Goal: Transaction & Acquisition: Purchase product/service

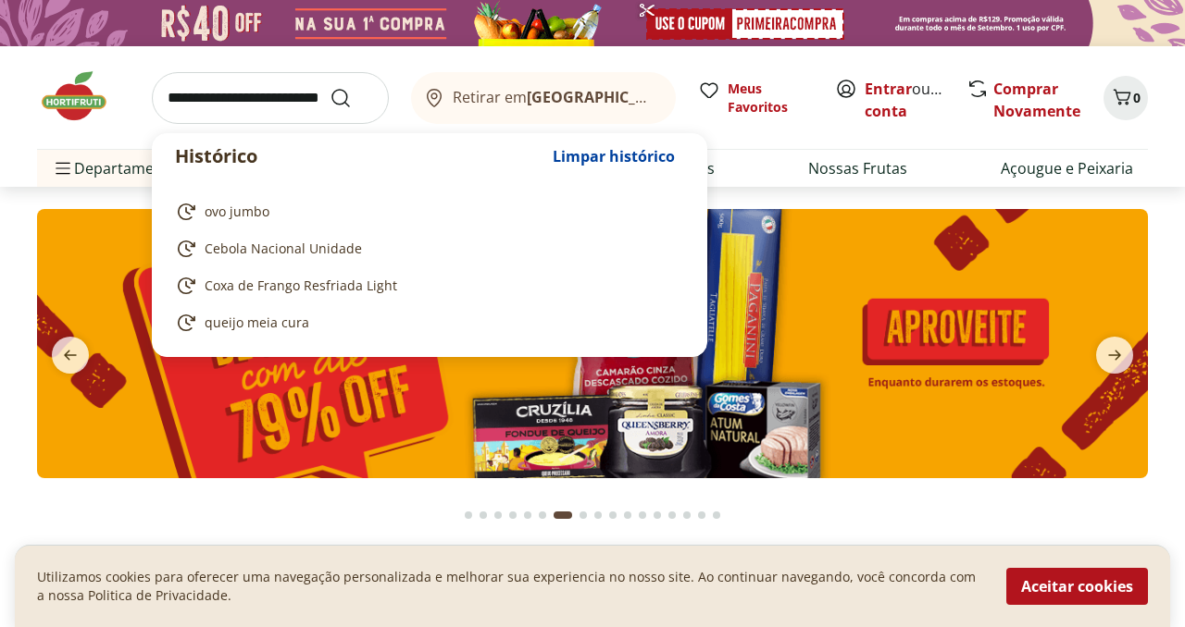
click at [271, 104] on input "search" at bounding box center [270, 98] width 237 height 52
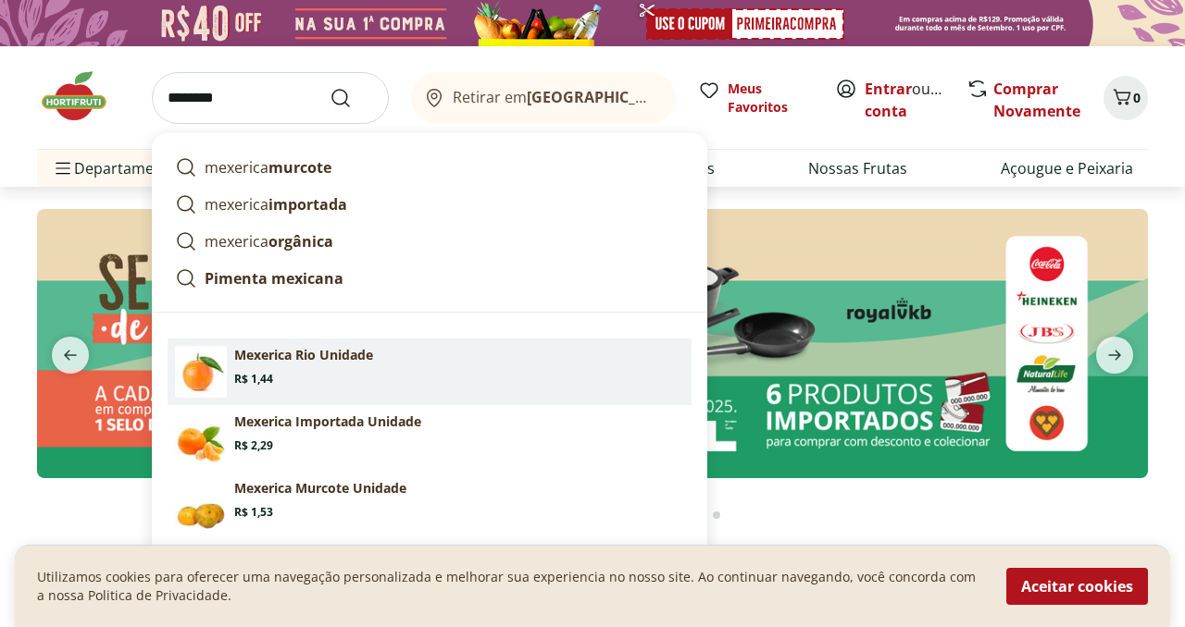
click at [265, 363] on p "Mexerica Rio Unidade" at bounding box center [303, 355] width 139 height 19
type input "**********"
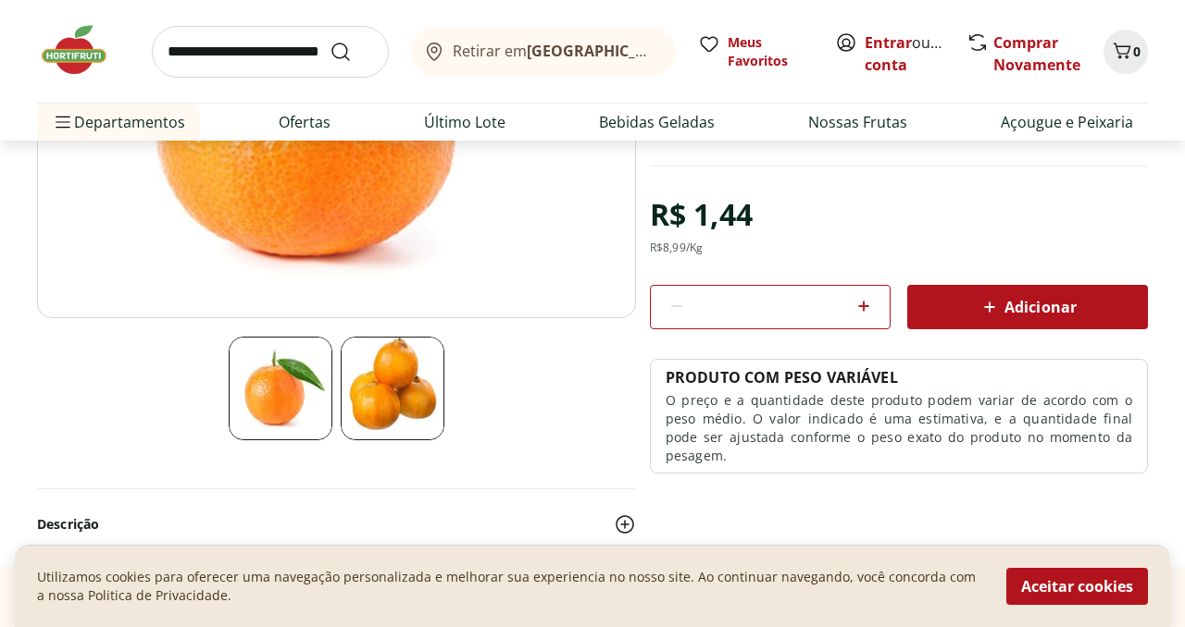
scroll to position [352, 0]
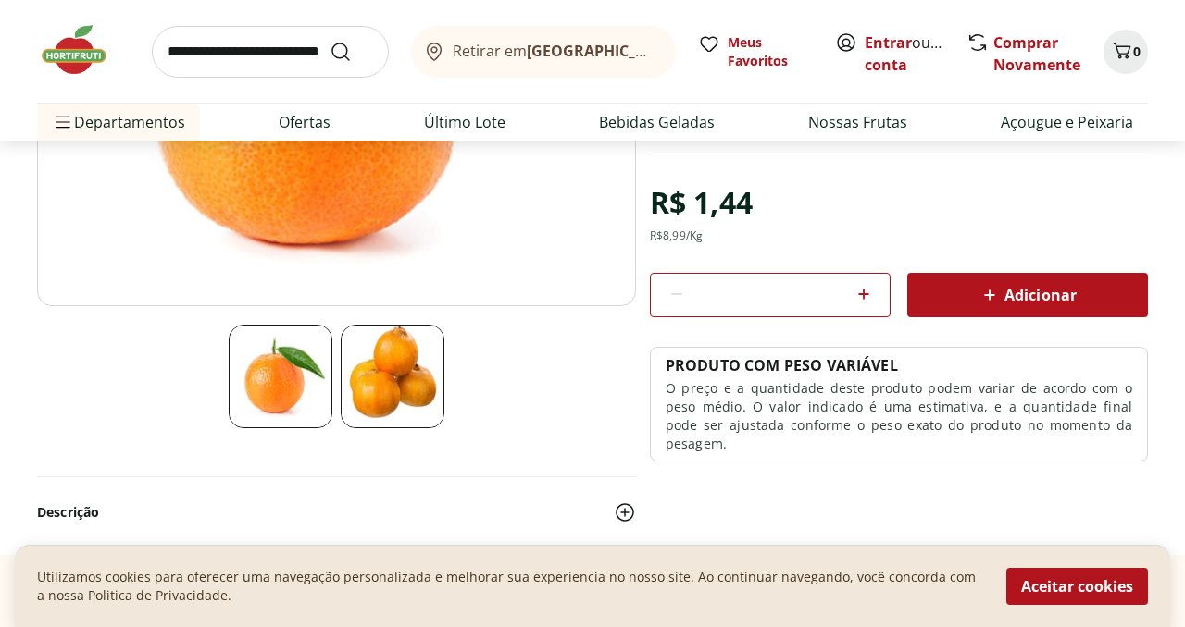
click at [863, 294] on icon at bounding box center [863, 294] width 11 height 11
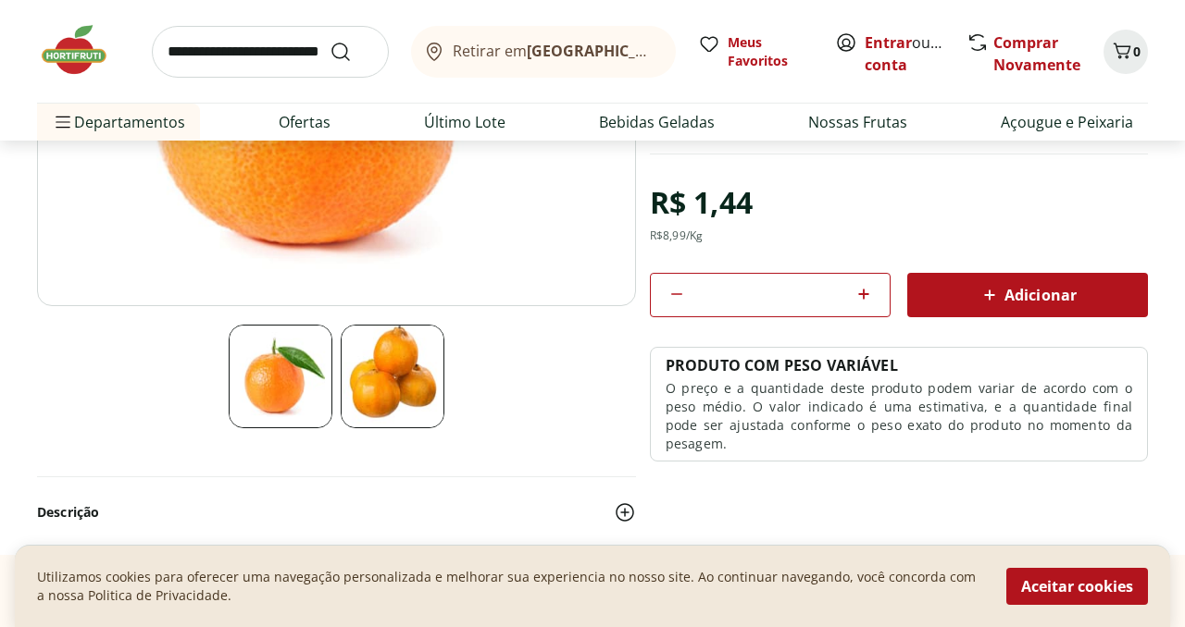
click at [863, 294] on icon at bounding box center [863, 294] width 11 height 11
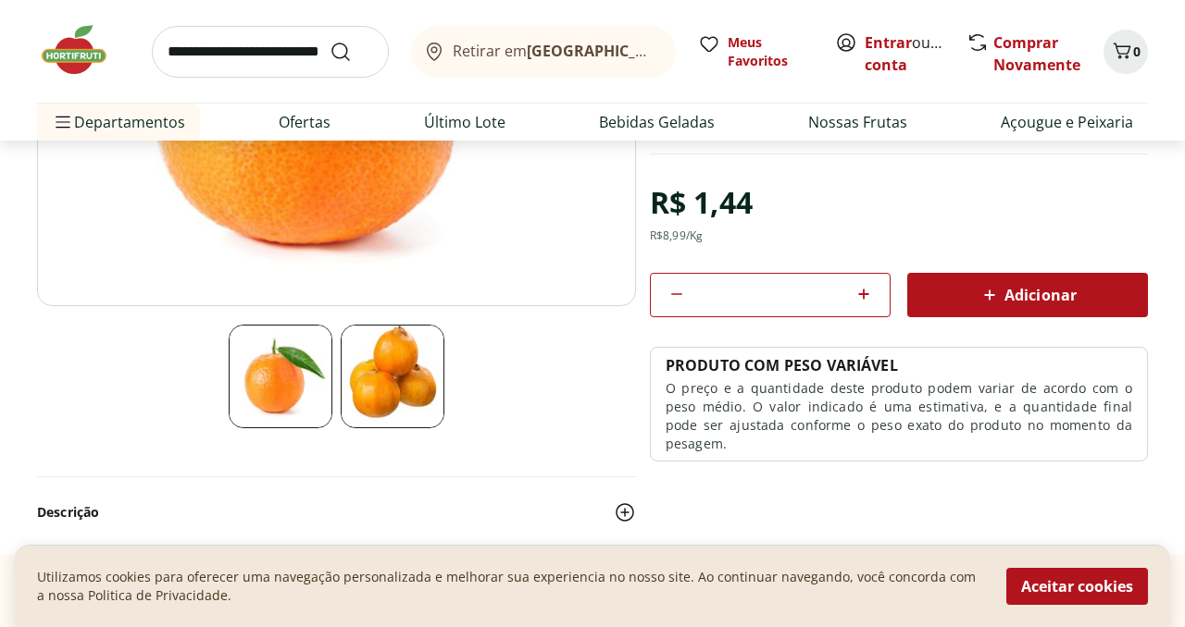
click at [863, 294] on icon at bounding box center [863, 294] width 11 height 11
click at [863, 296] on icon at bounding box center [863, 294] width 11 height 11
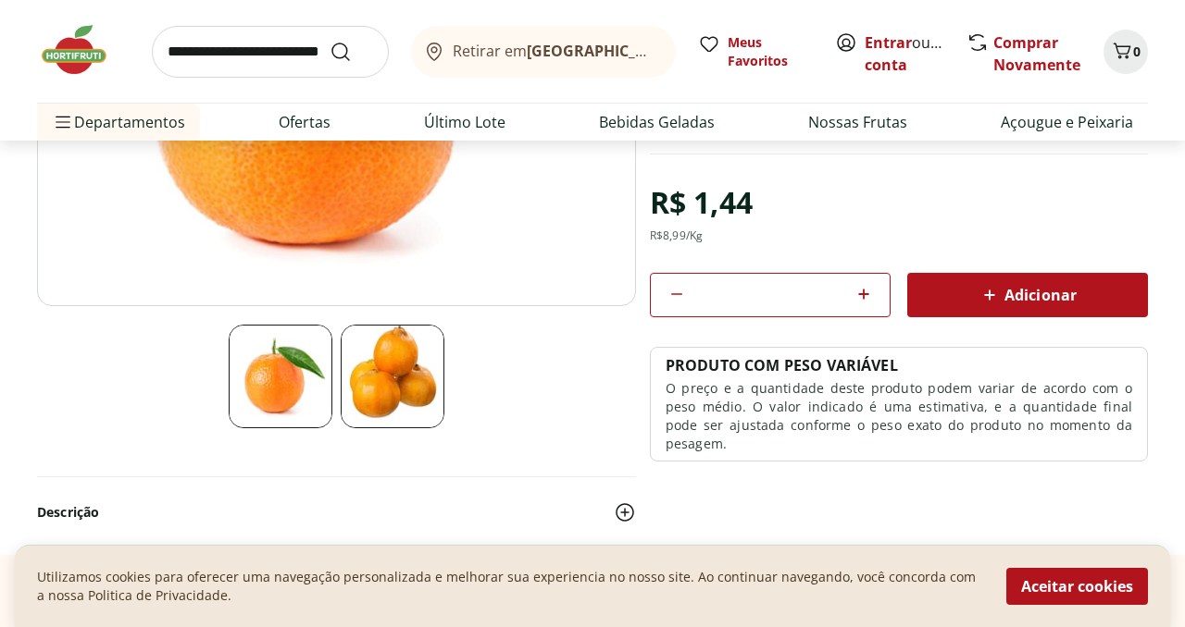
click at [863, 296] on icon at bounding box center [863, 294] width 11 height 11
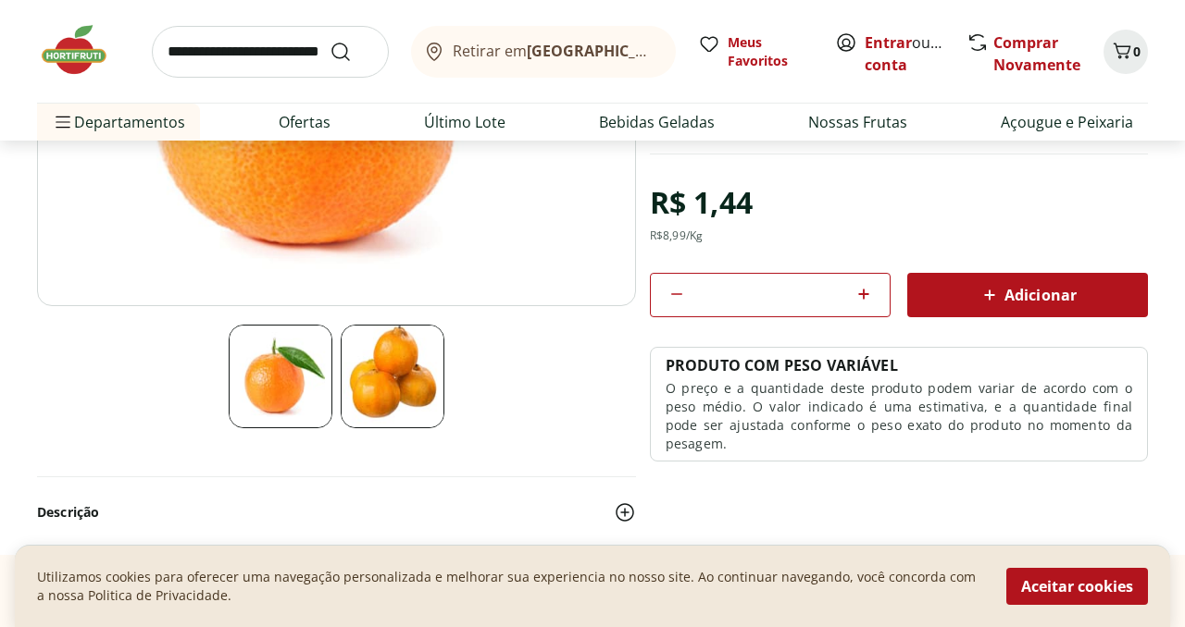
click at [671, 296] on icon at bounding box center [676, 294] width 22 height 22
type input "**"
click at [1054, 291] on span "Adicionar" at bounding box center [1027, 295] width 98 height 22
click at [875, 43] on link "Entrar" at bounding box center [887, 42] width 47 height 20
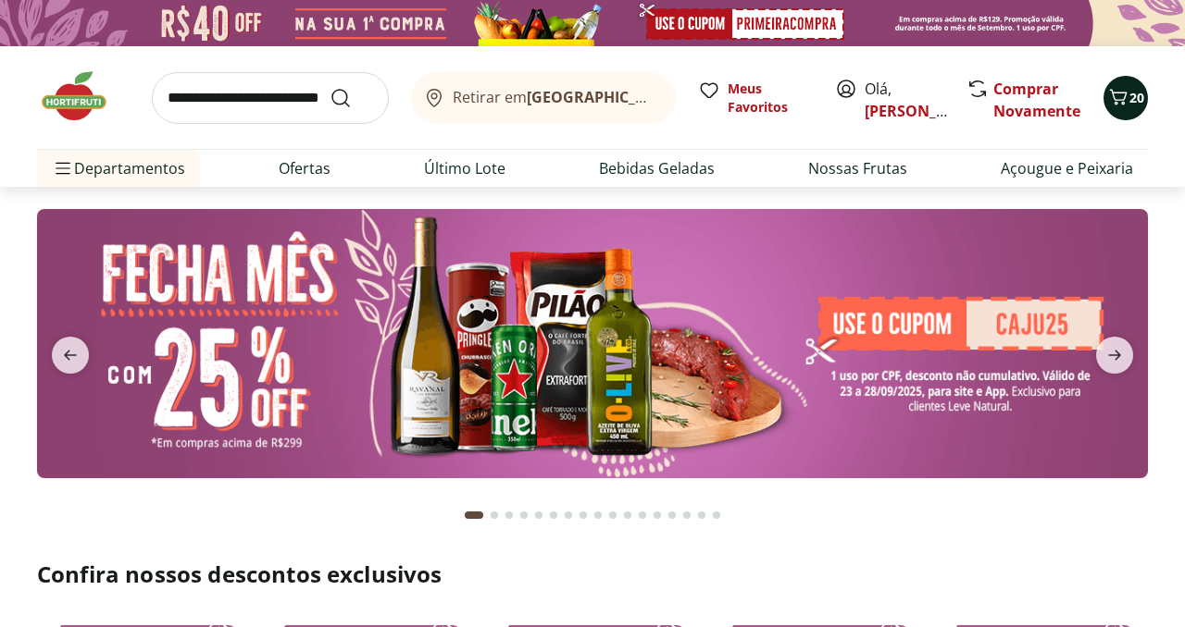
click at [1119, 99] on icon "Carrinho" at bounding box center [1119, 97] width 18 height 16
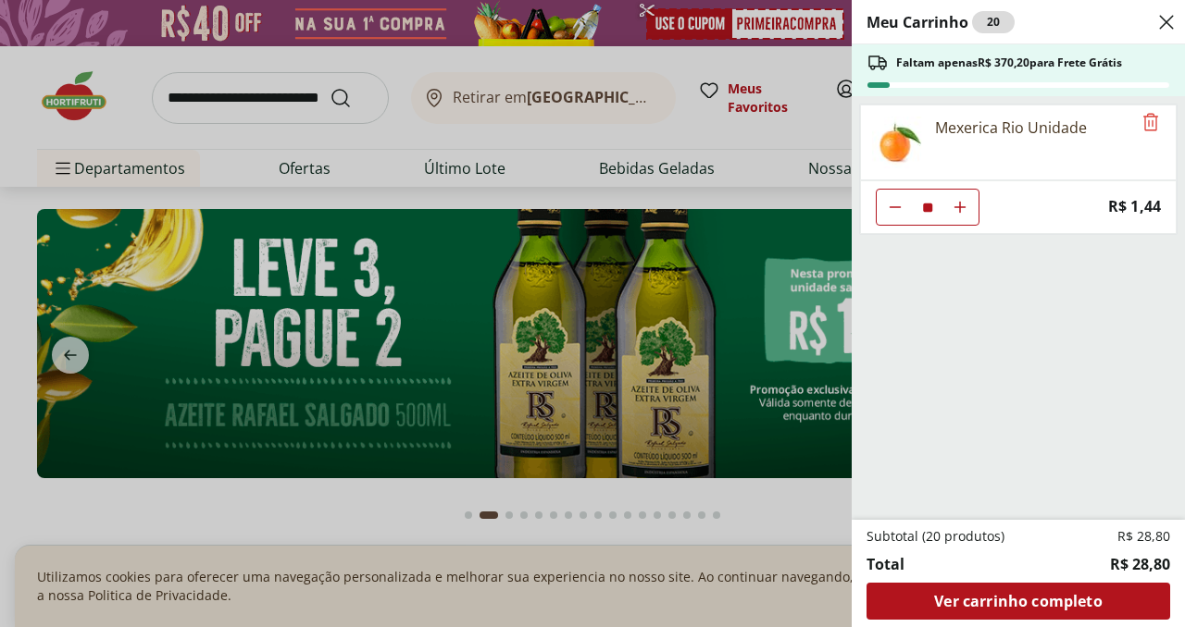
click at [741, 152] on div "Meu Carrinho 20 Faltam apenas R$ 370,20 para Frete Grátis Mexerica Rio Unidade …" at bounding box center [592, 313] width 1185 height 627
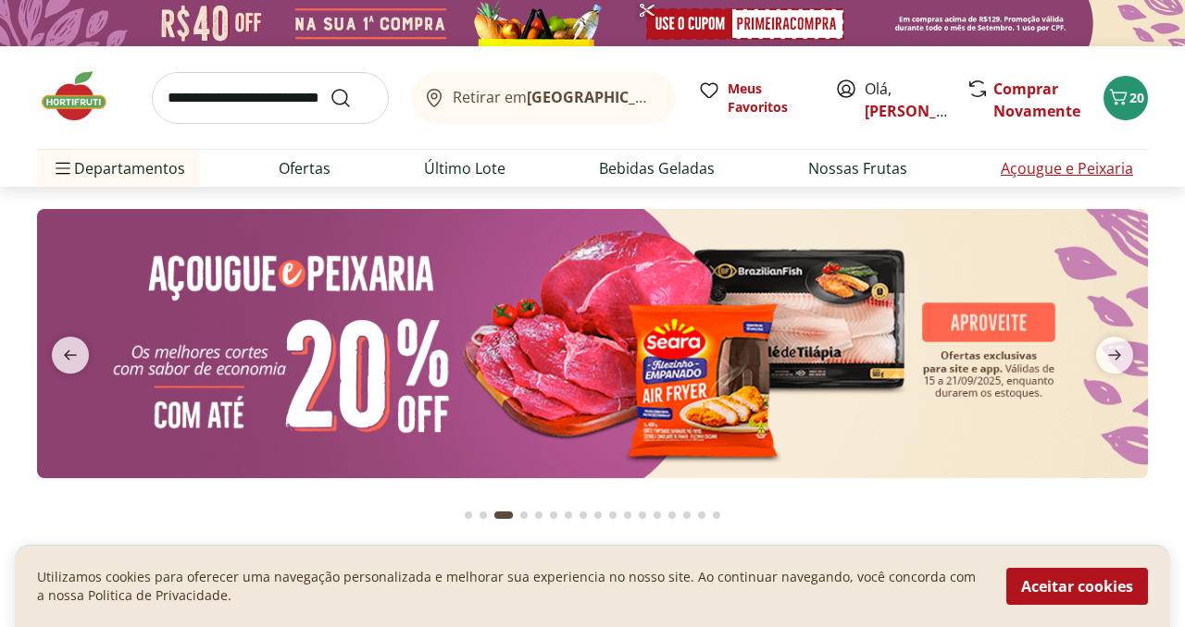
click at [1071, 168] on link "Açougue e Peixaria" at bounding box center [1066, 168] width 132 height 22
select select "**********"
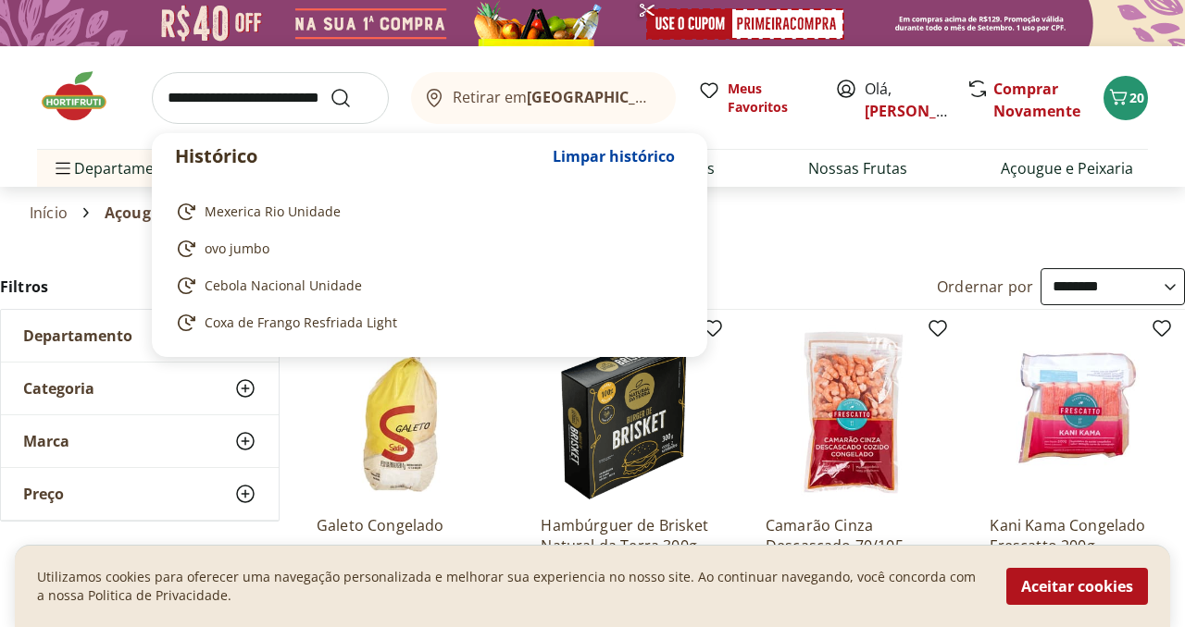
click at [217, 95] on input "search" at bounding box center [270, 98] width 237 height 52
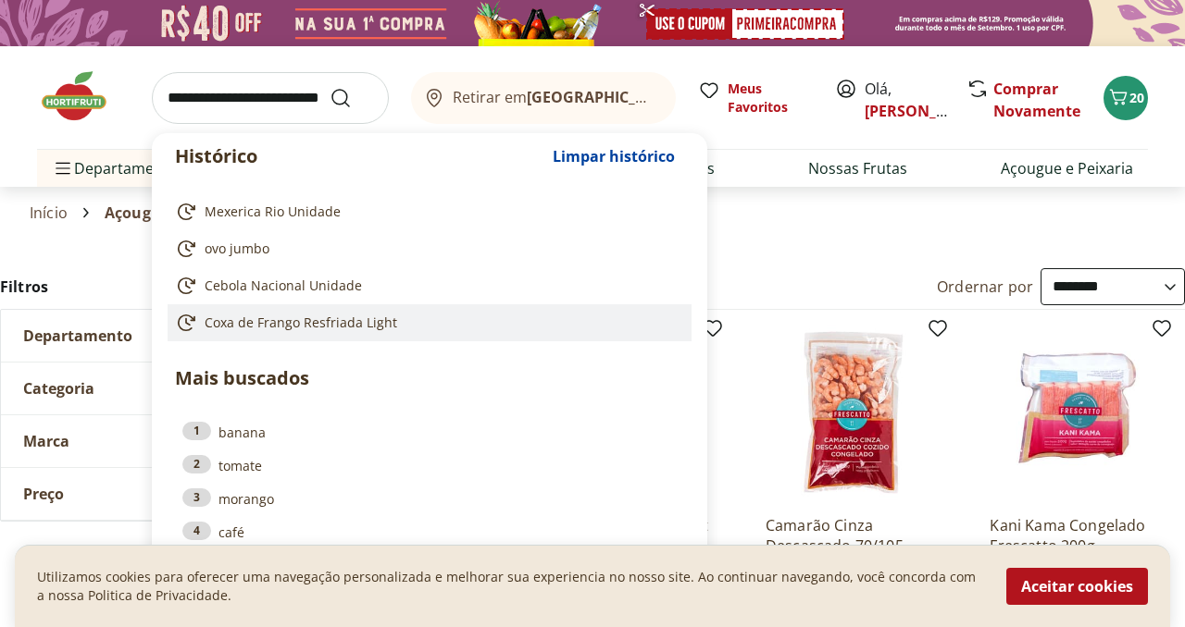
click at [305, 324] on span "Coxa de Frango Resfriada Light" at bounding box center [301, 323] width 192 height 19
type input "**********"
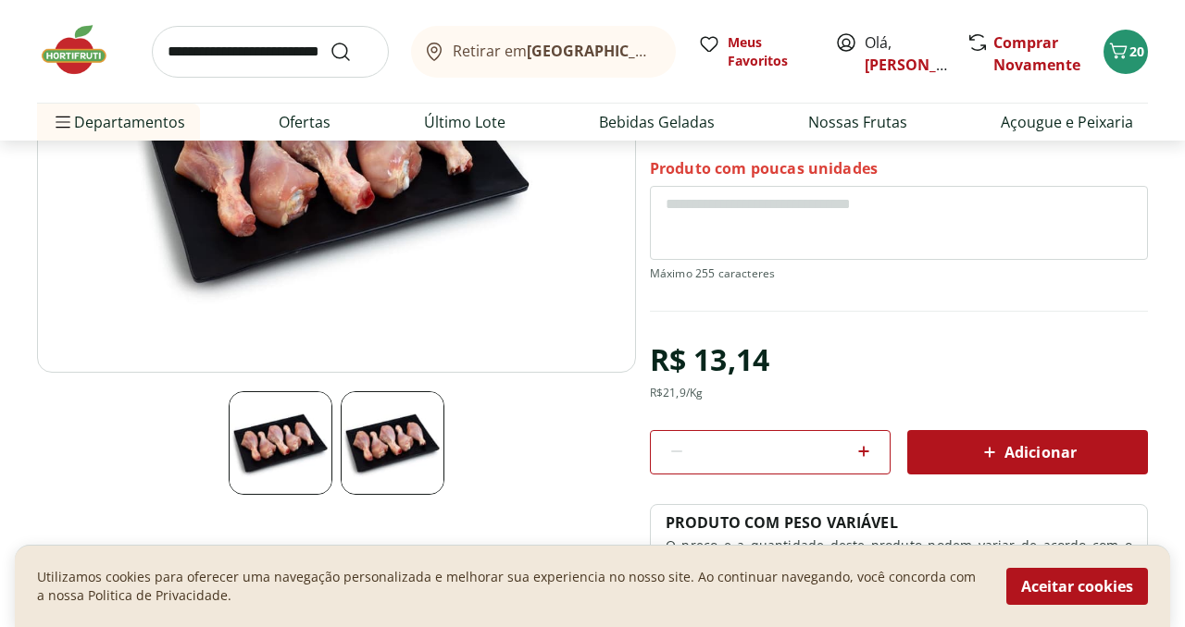
scroll to position [290, 0]
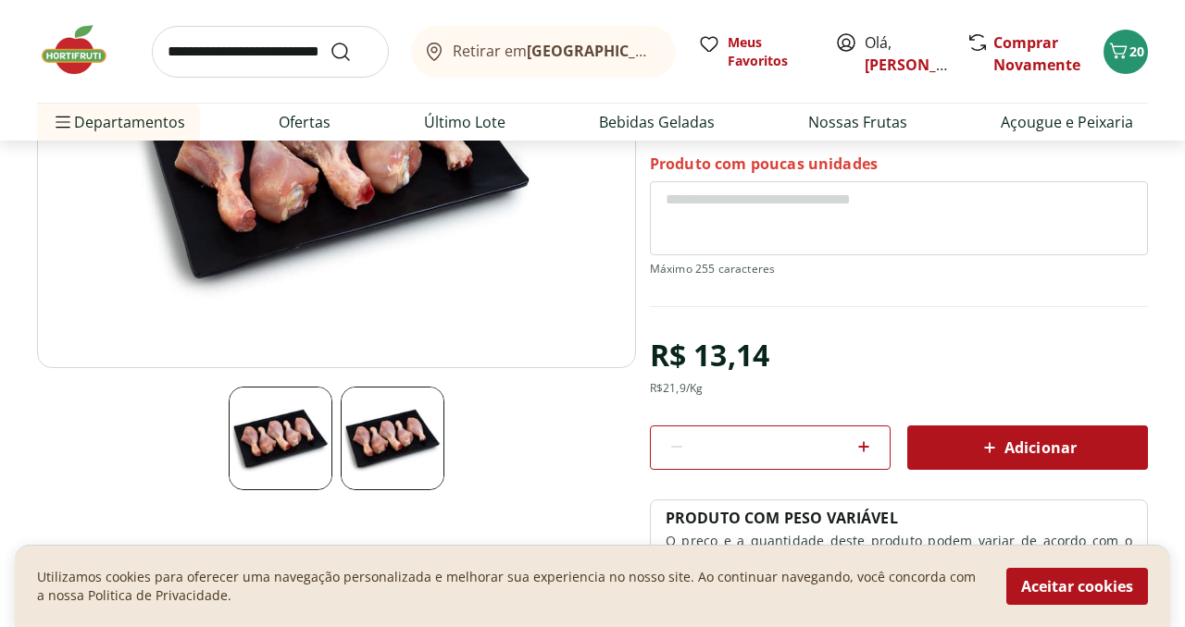
click at [1057, 452] on span "Adicionar" at bounding box center [1027, 448] width 98 height 22
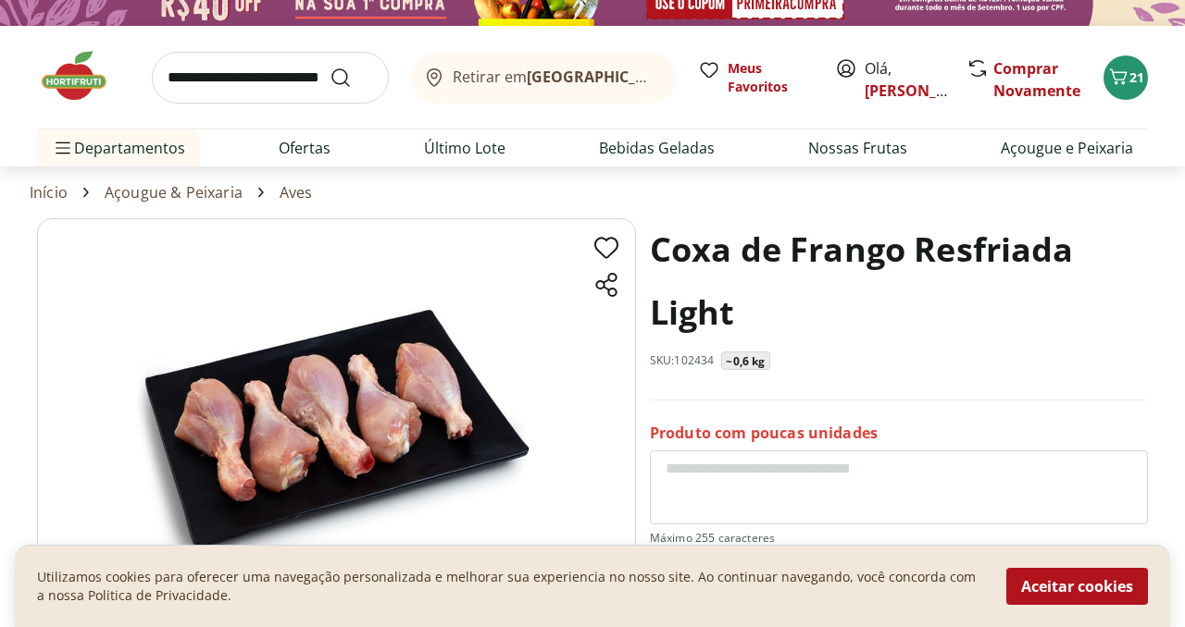
scroll to position [0, 0]
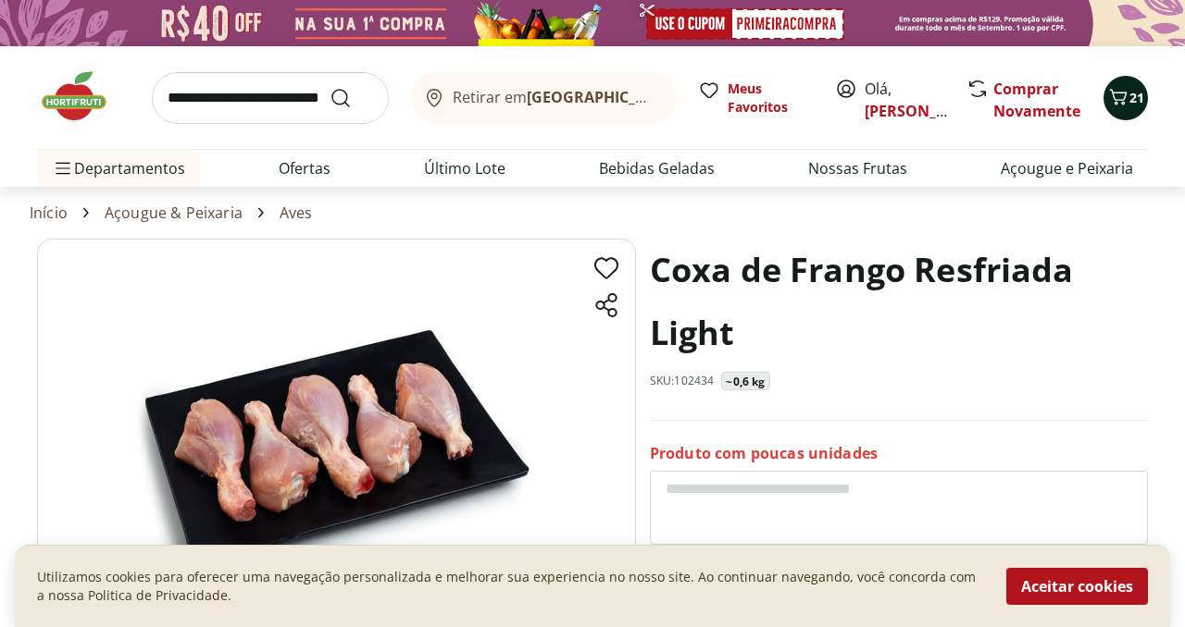
click at [1123, 106] on icon "Carrinho" at bounding box center [1118, 97] width 22 height 22
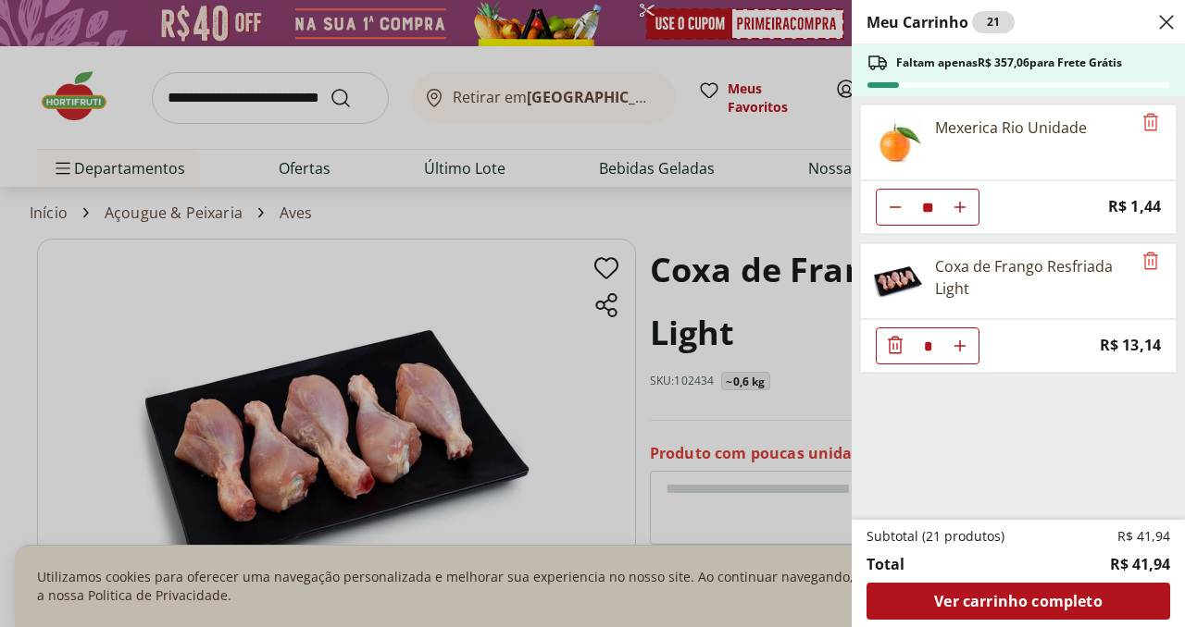
click at [1170, 12] on icon "Close" at bounding box center [1166, 22] width 22 height 22
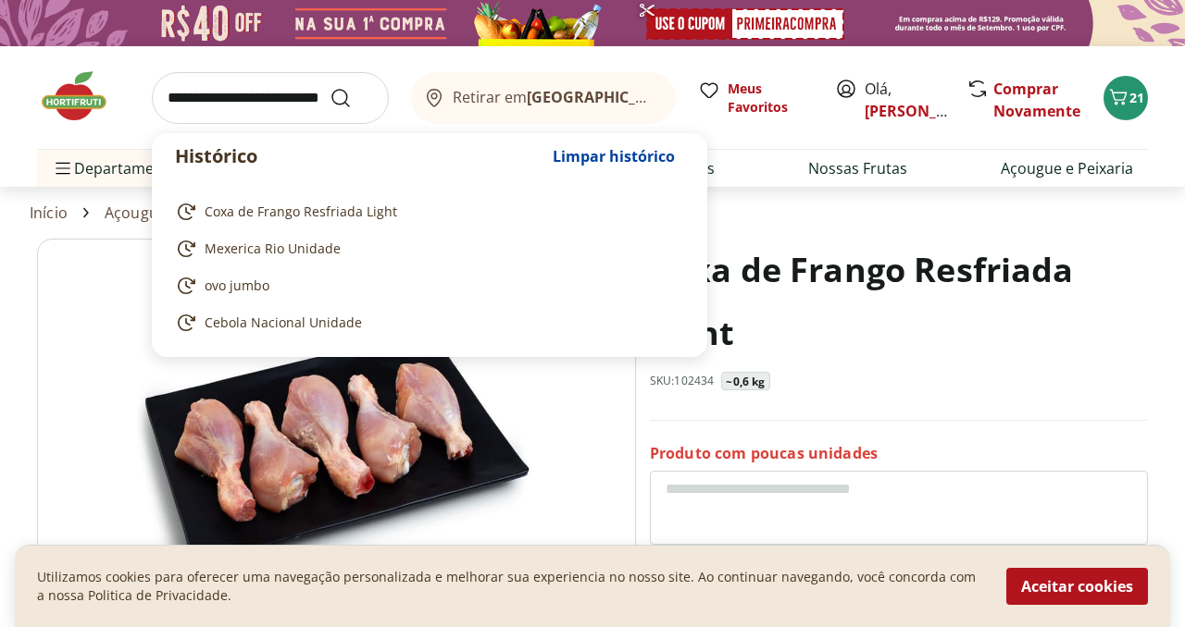
click at [217, 107] on input "search" at bounding box center [270, 98] width 237 height 52
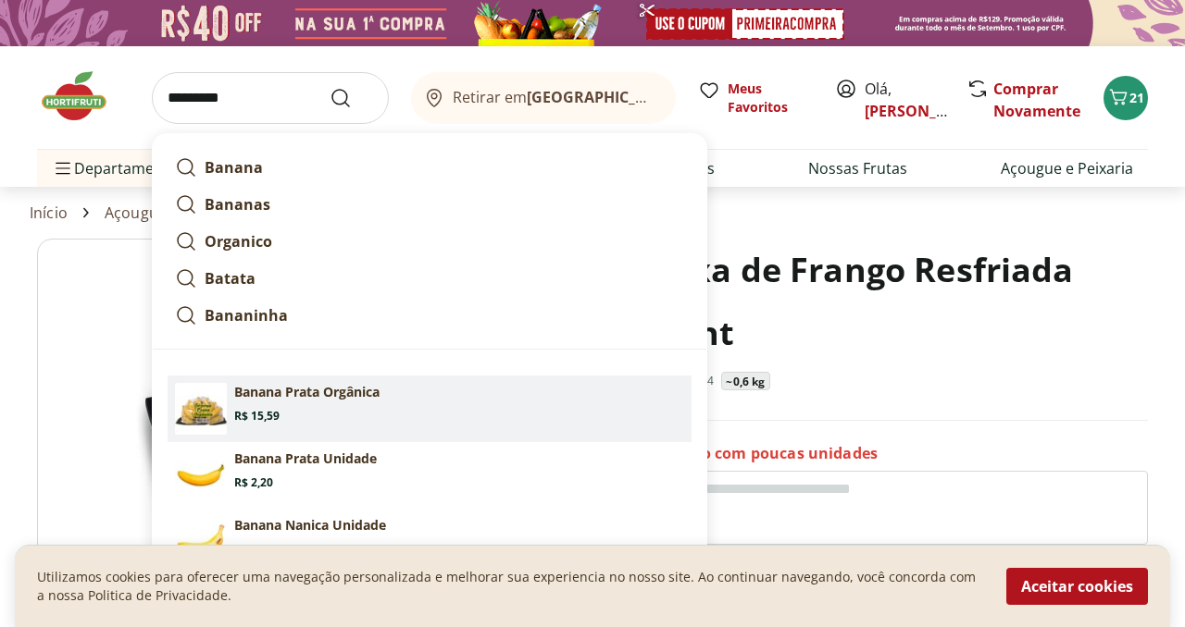
click at [242, 391] on p "Banana Prata Orgânica" at bounding box center [306, 392] width 145 height 19
type input "**********"
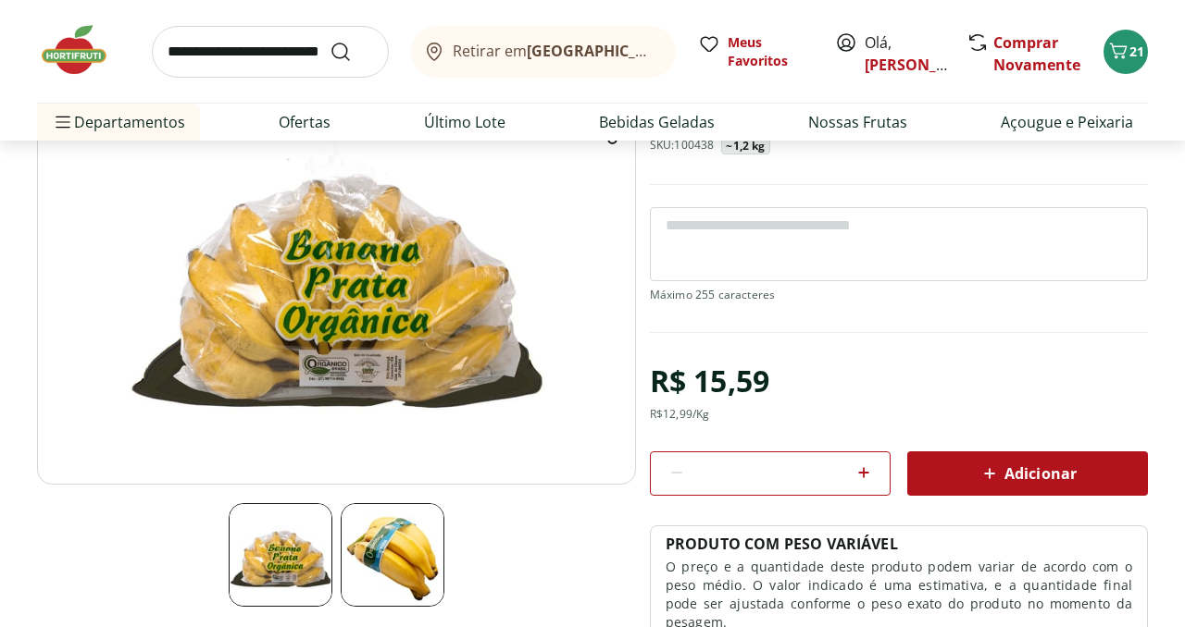
scroll to position [185, 0]
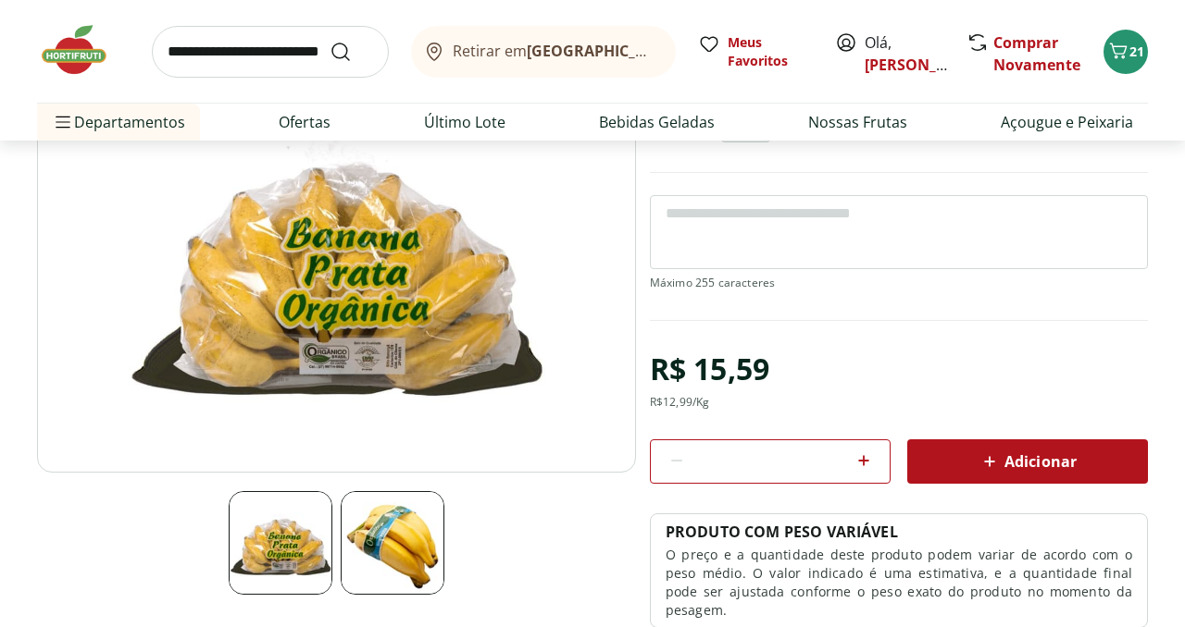
click at [1060, 460] on span "Adicionar" at bounding box center [1027, 462] width 98 height 22
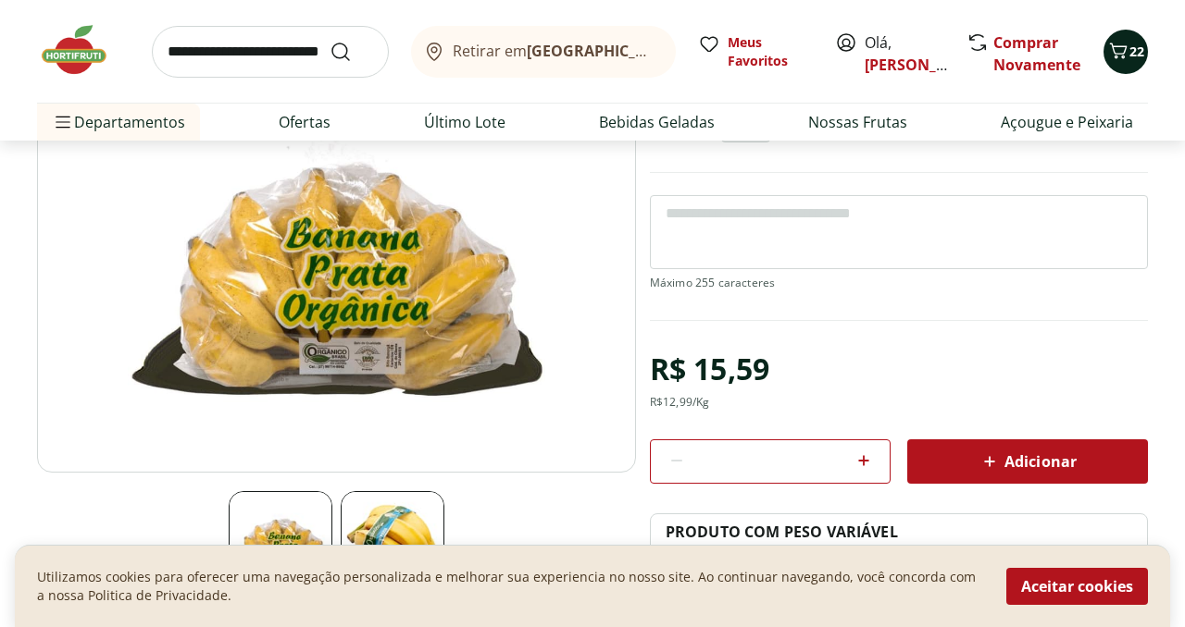
click at [1121, 46] on icon "Carrinho" at bounding box center [1118, 51] width 22 height 22
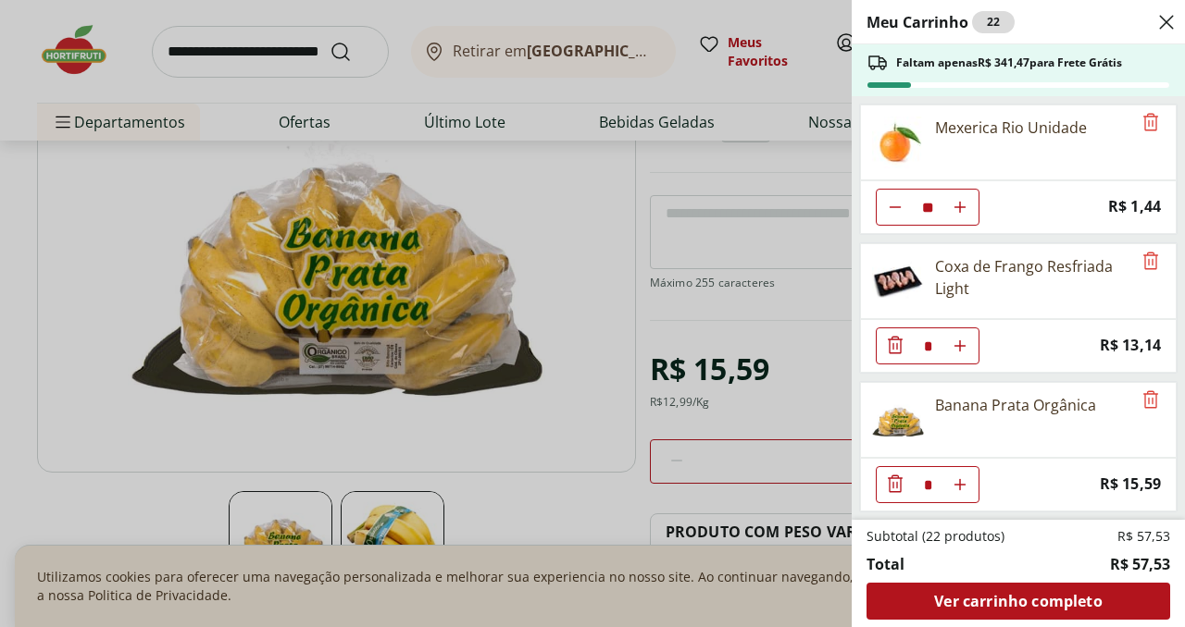
click at [770, 172] on div "Meu Carrinho 22 Faltam apenas R$ 341,47 para Frete Grátis Mexerica Rio Unidade …" at bounding box center [592, 313] width 1185 height 627
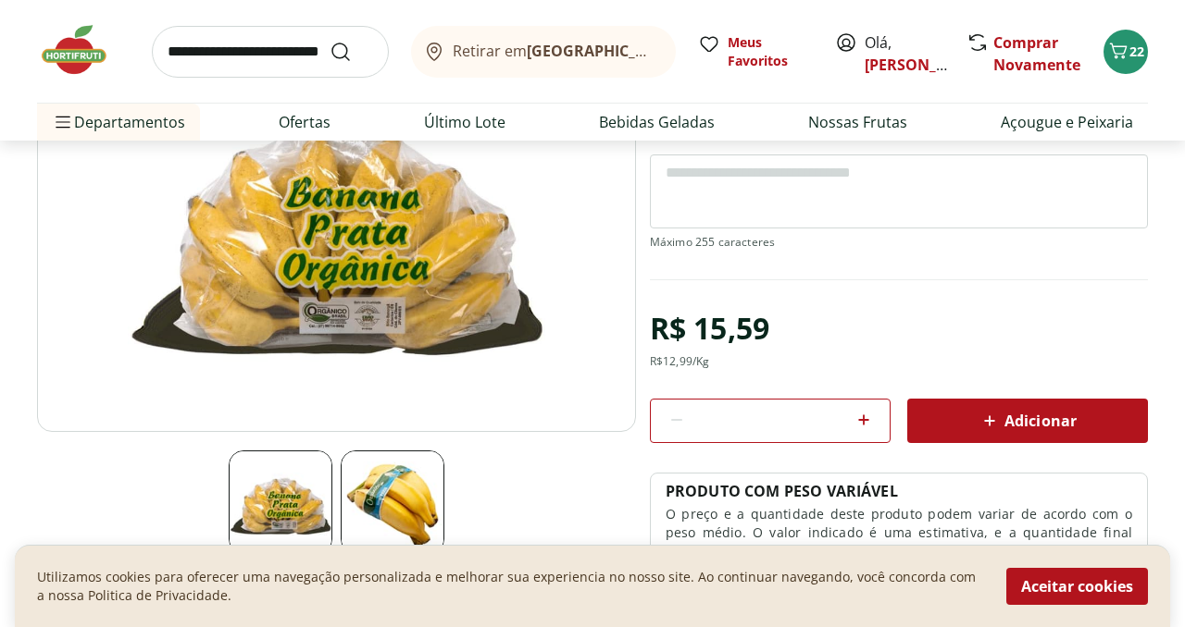
scroll to position [0, 0]
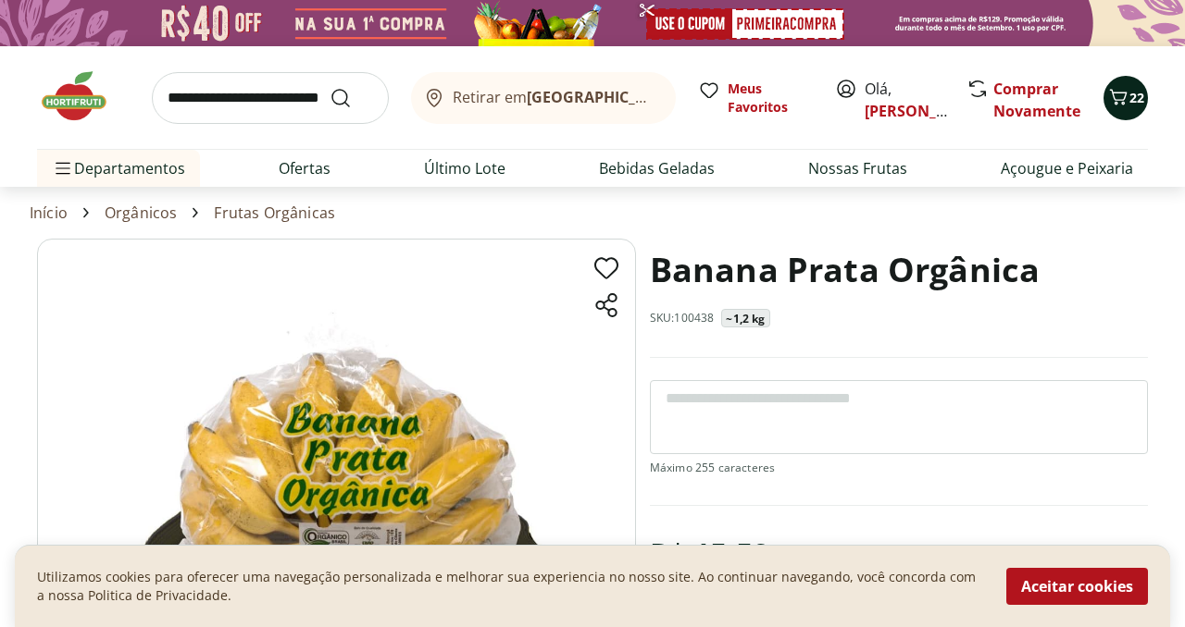
click at [1128, 106] on icon "Carrinho" at bounding box center [1118, 97] width 22 height 22
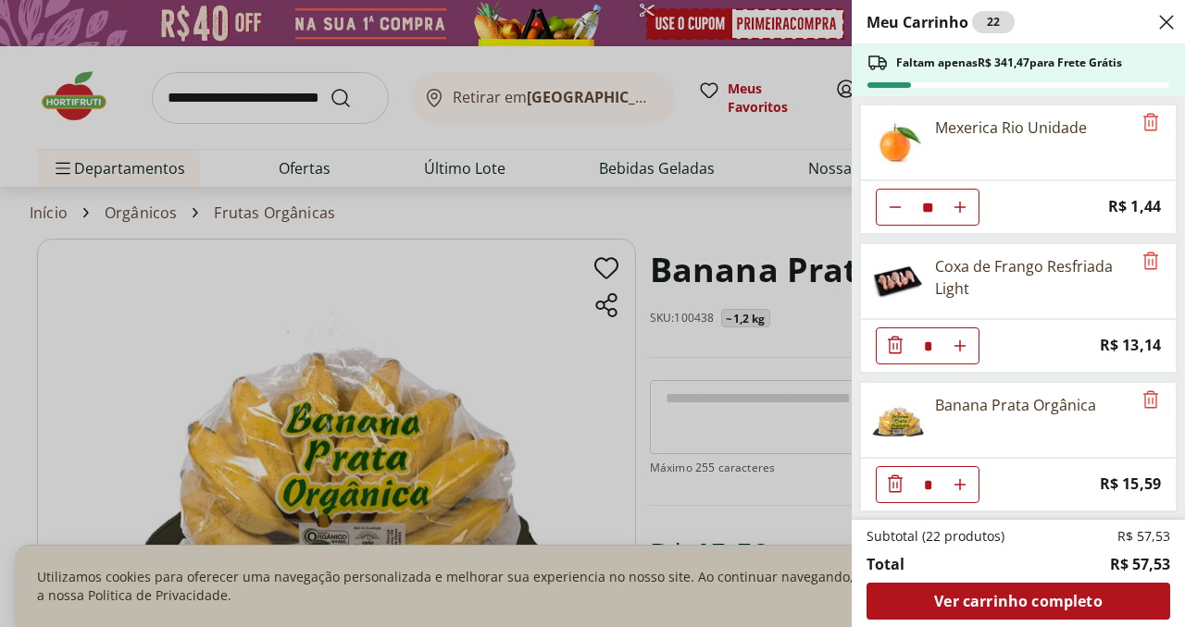
click at [960, 212] on icon "Aumentar Quantidade" at bounding box center [959, 207] width 15 height 15
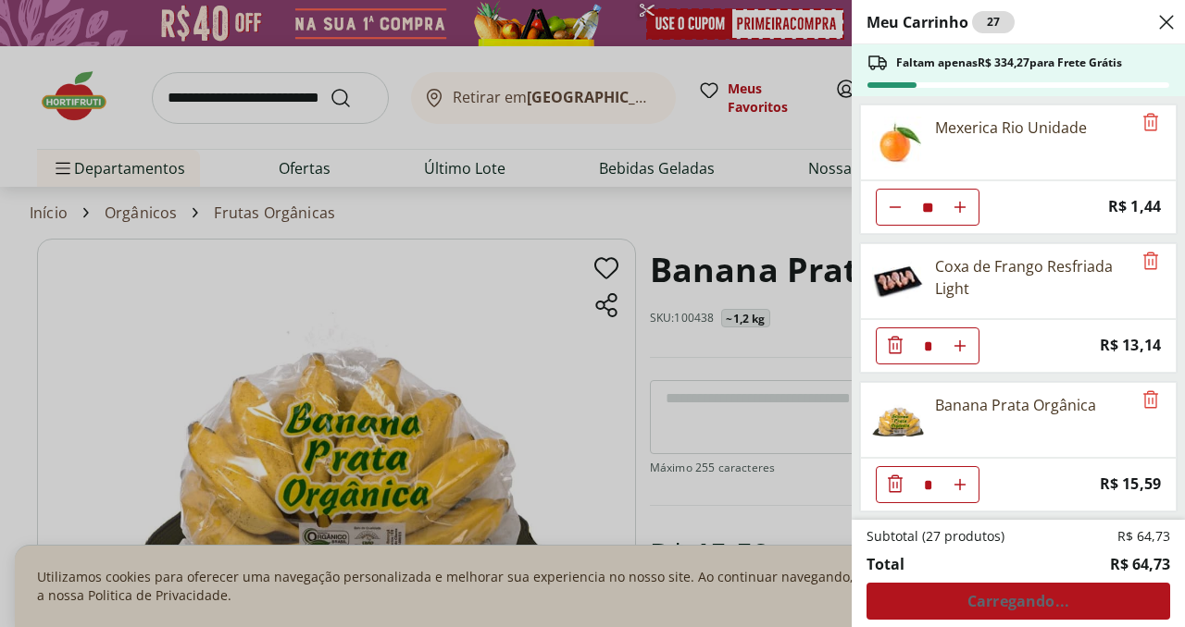
click at [960, 212] on icon "Aumentar Quantidade" at bounding box center [959, 207] width 15 height 15
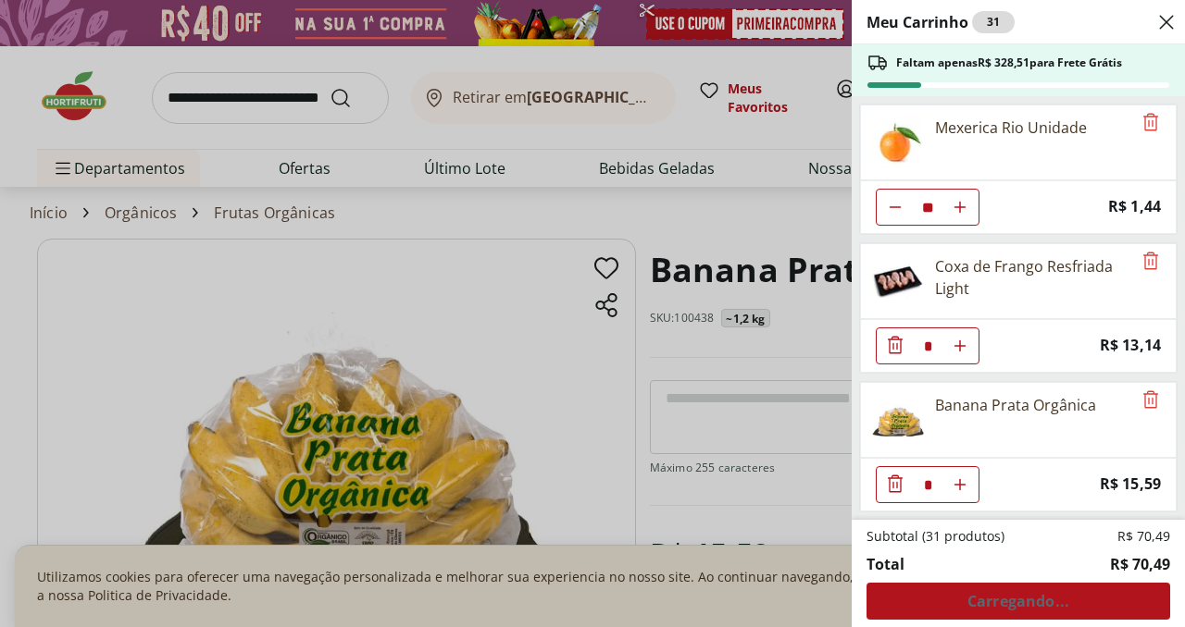
type input "**"
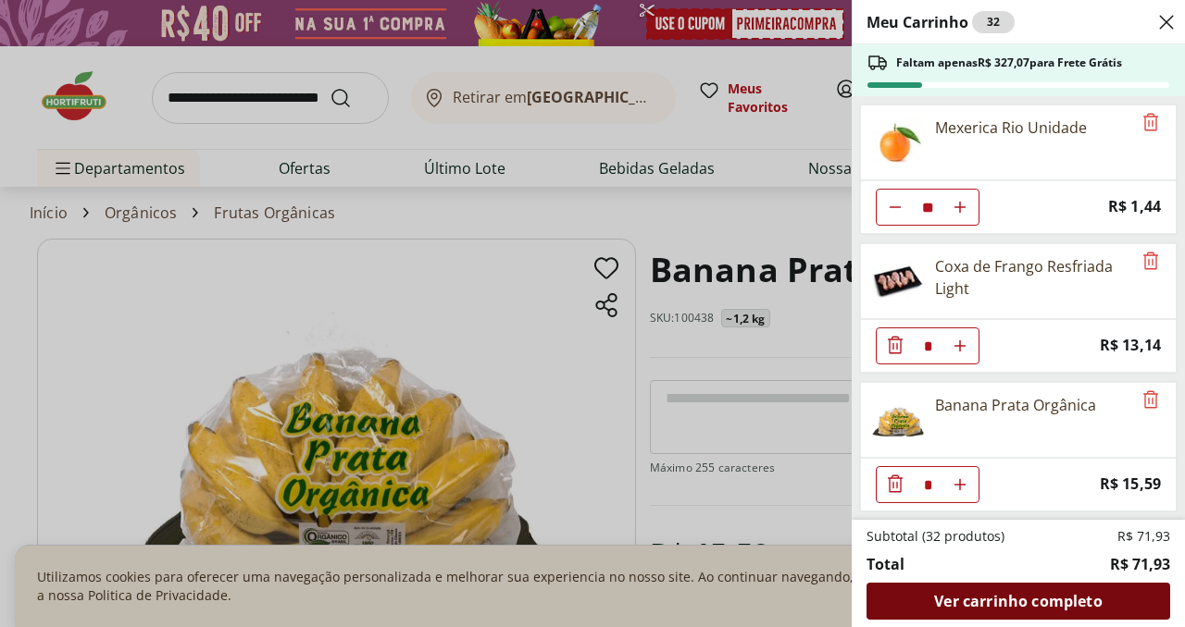
click at [1049, 601] on span "Ver carrinho completo" at bounding box center [1018, 601] width 168 height 15
